Goal: Information Seeking & Learning: Learn about a topic

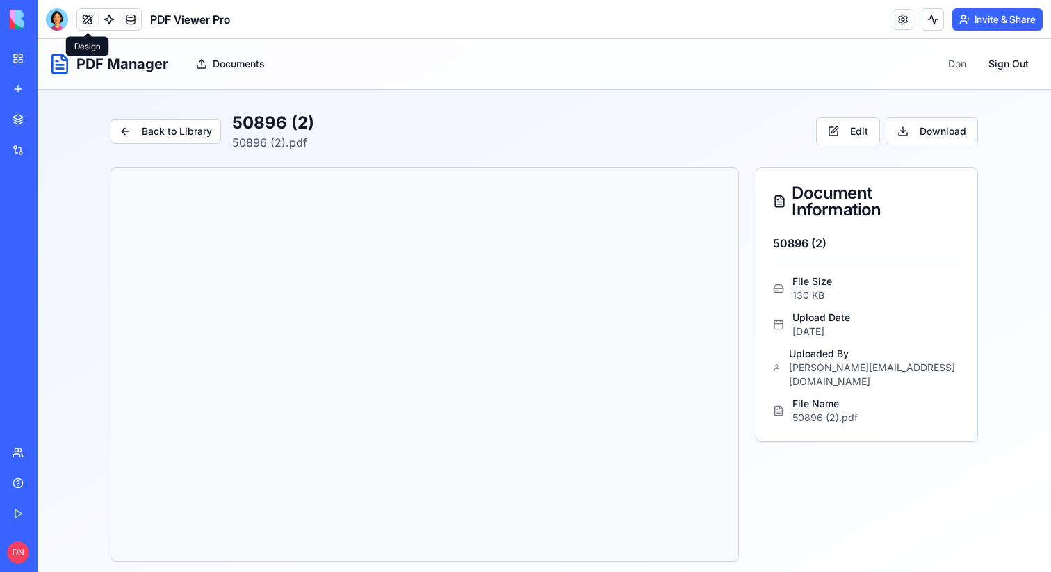
click at [97, 13] on button at bounding box center [87, 19] width 21 height 21
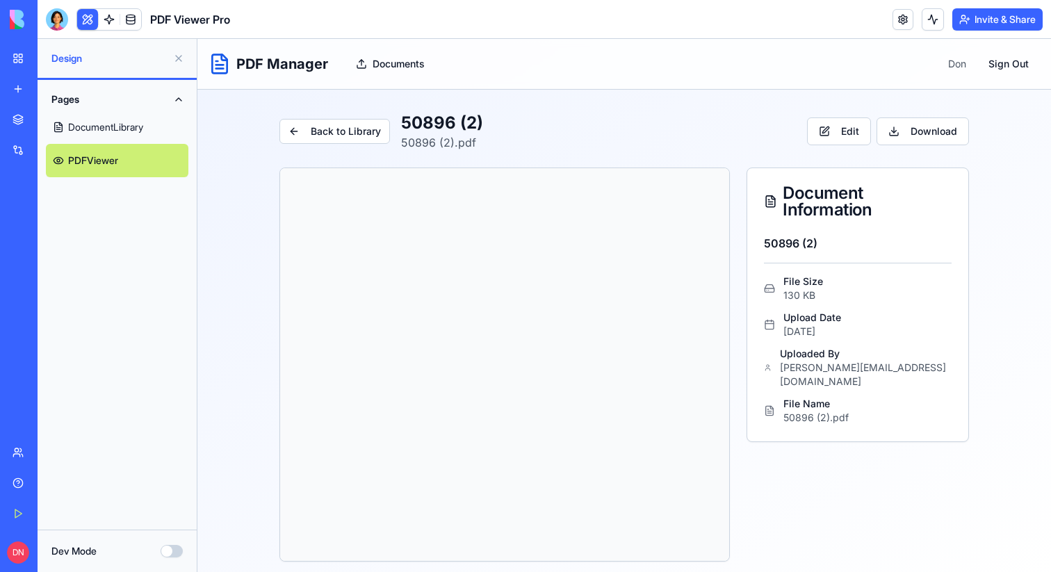
click at [174, 550] on button "Dev Mode" at bounding box center [171, 551] width 22 height 13
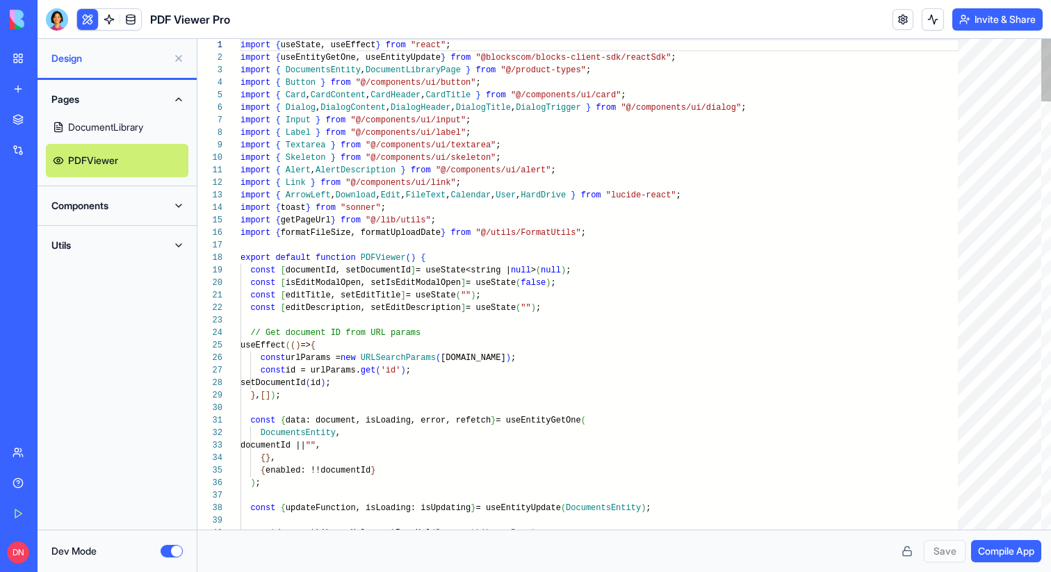
scroll to position [88, 0]
type textarea "**********"
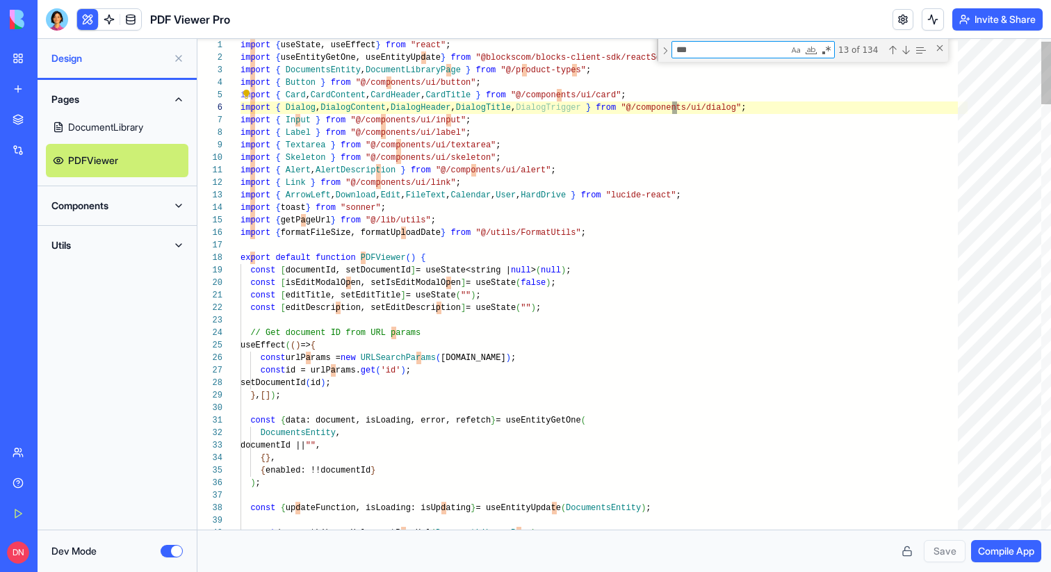
scroll to position [63, 291]
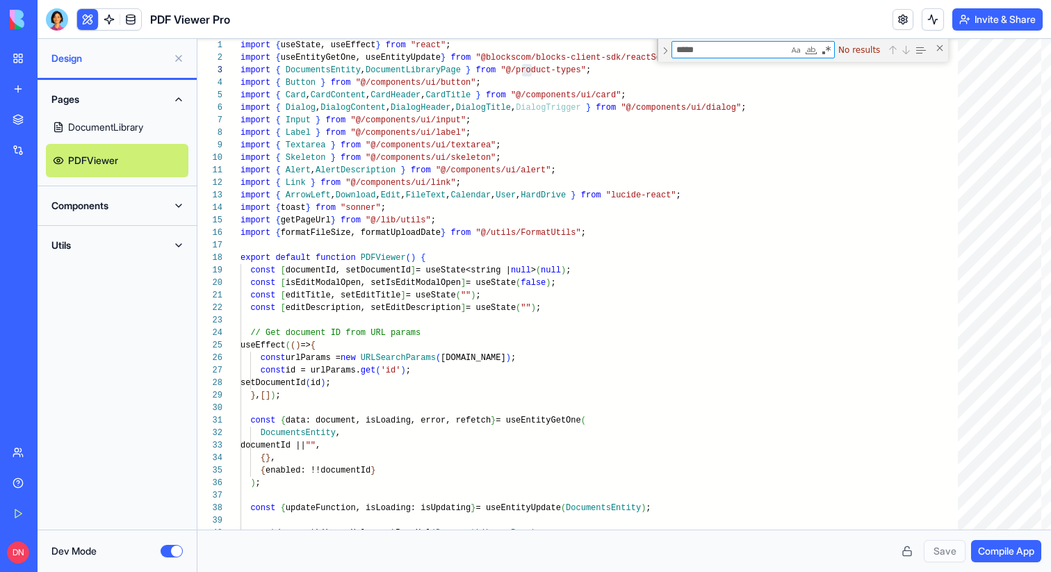
type textarea "*****"
click at [56, 30] on header "PDF Viewer Pro Invite & Share" at bounding box center [544, 19] width 1013 height 39
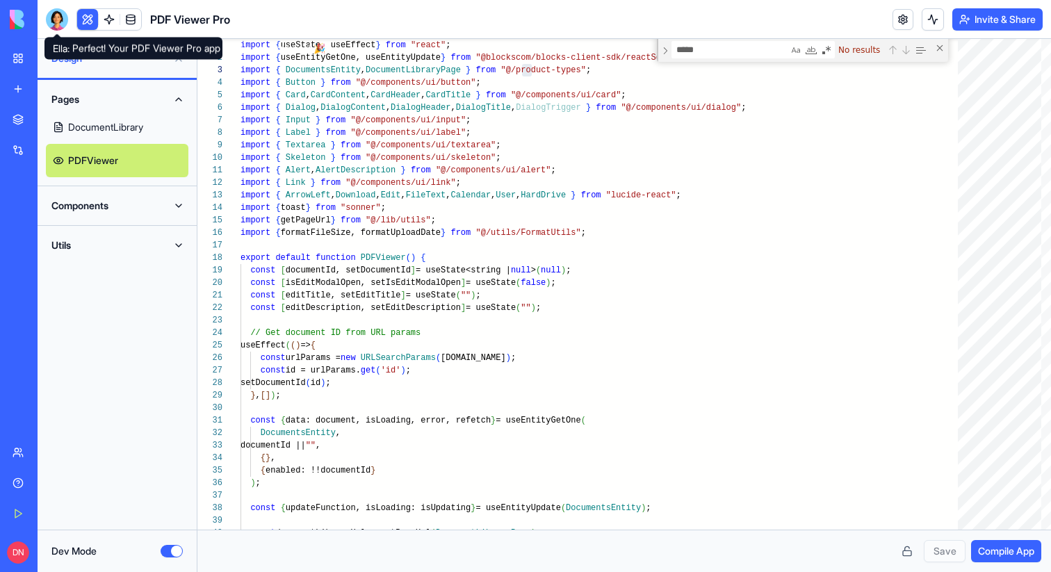
click at [60, 13] on div at bounding box center [57, 19] width 22 height 22
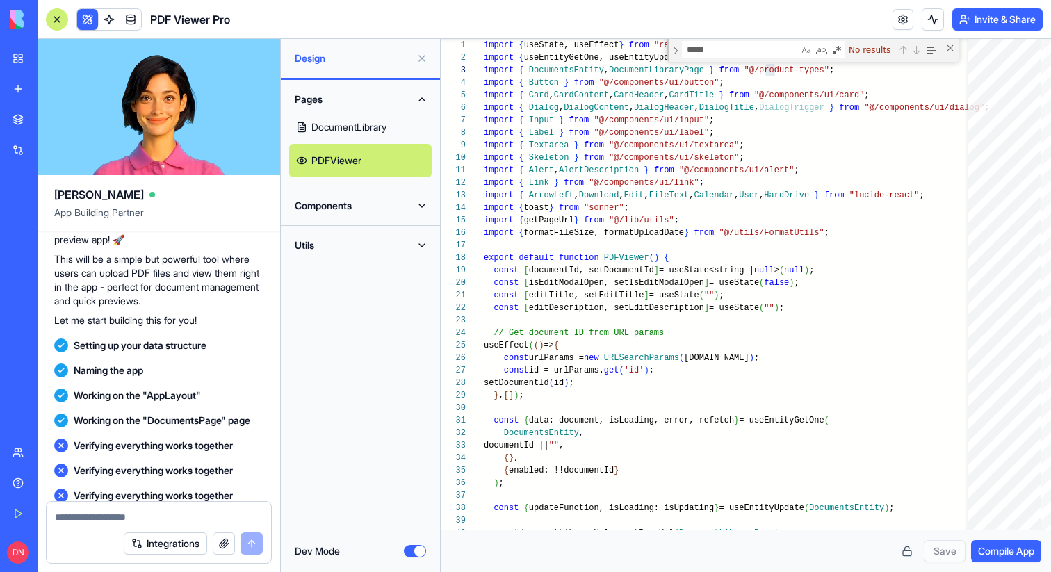
scroll to position [186, 0]
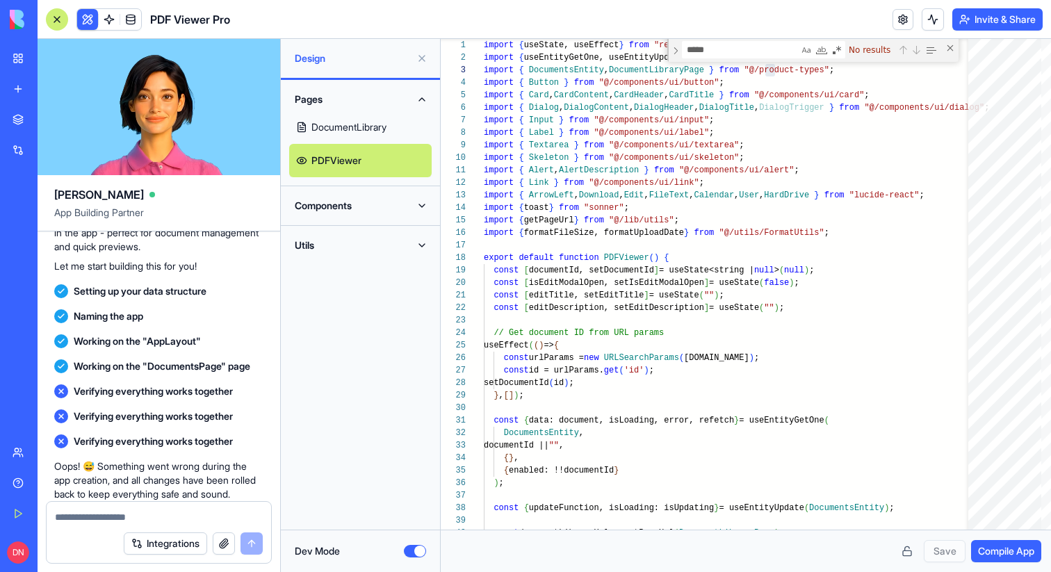
click at [334, 211] on button "Components" at bounding box center [360, 206] width 142 height 22
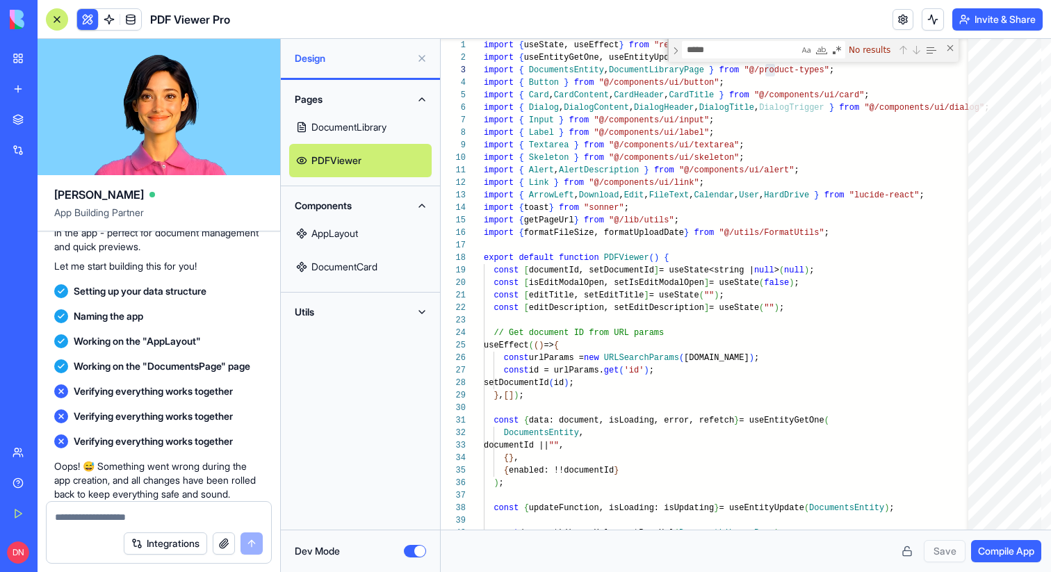
click at [366, 264] on link "DocumentCard" at bounding box center [360, 266] width 142 height 33
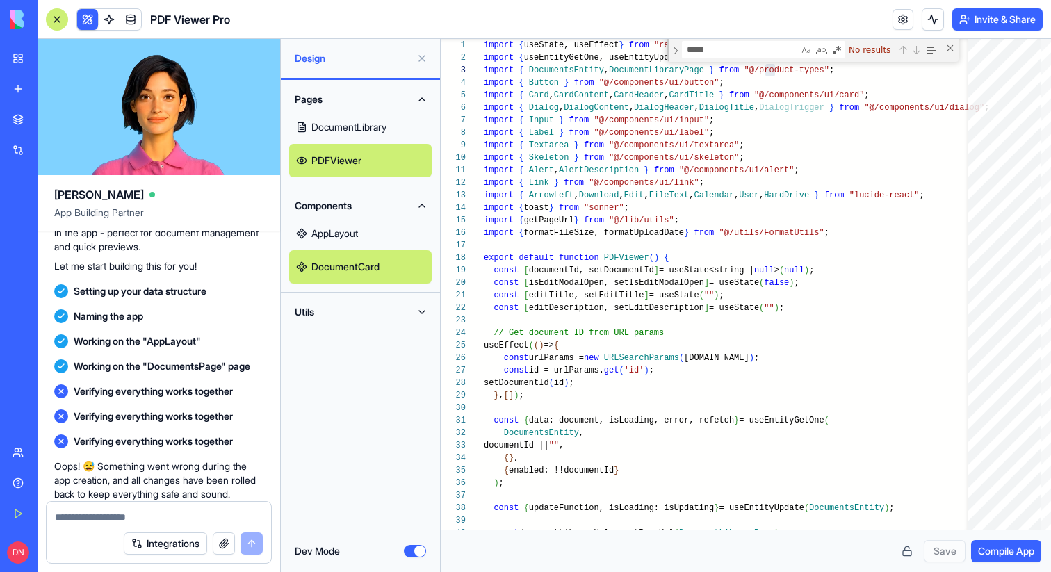
scroll to position [25, 54]
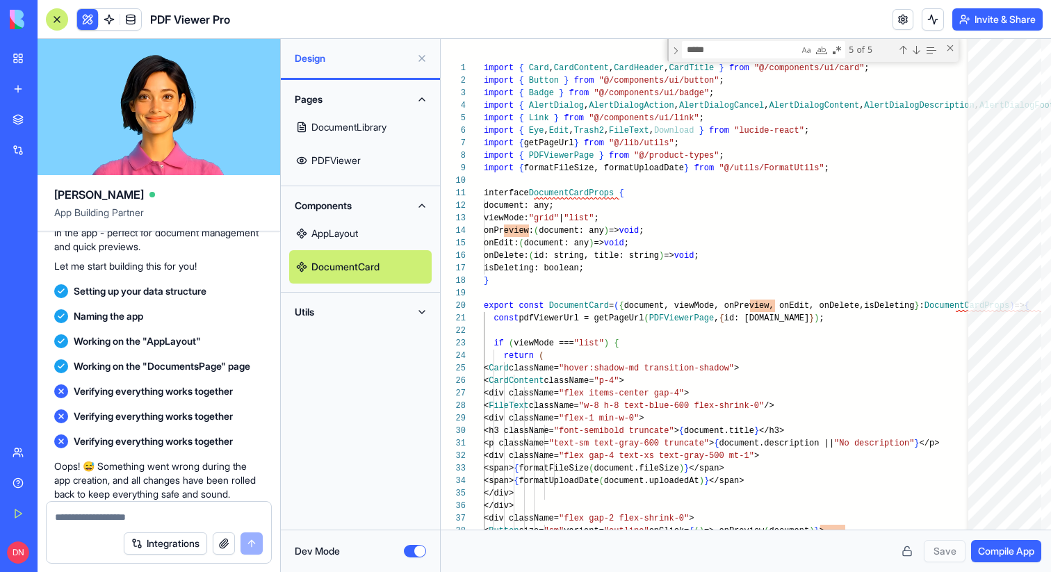
click at [334, 315] on button "Utils" at bounding box center [360, 312] width 142 height 22
click at [349, 302] on button "Utils" at bounding box center [360, 312] width 142 height 22
click at [344, 338] on link "FormatUtils" at bounding box center [360, 339] width 142 height 33
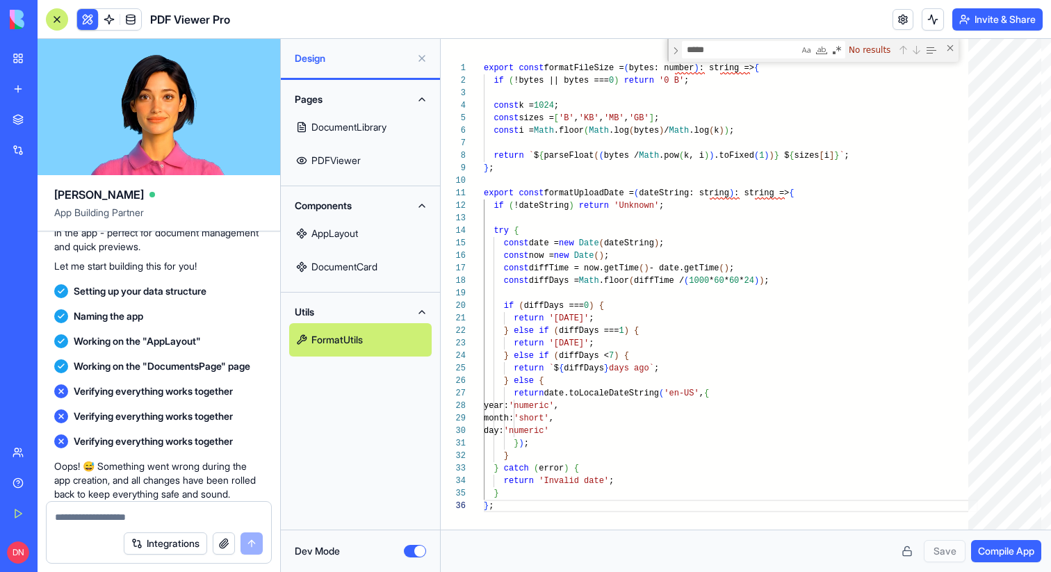
click at [347, 225] on link "AppLayout" at bounding box center [360, 233] width 142 height 33
type textarea "** *"
